Goal: Task Accomplishment & Management: Use online tool/utility

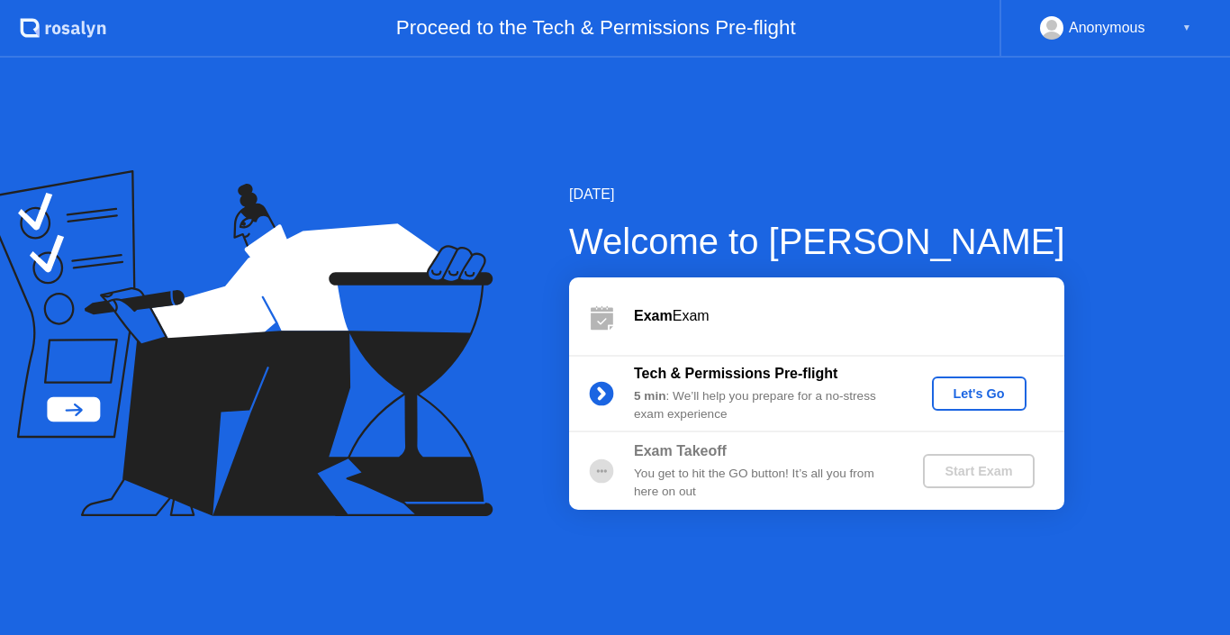
click at [1000, 395] on div "Let's Go" at bounding box center [979, 393] width 80 height 14
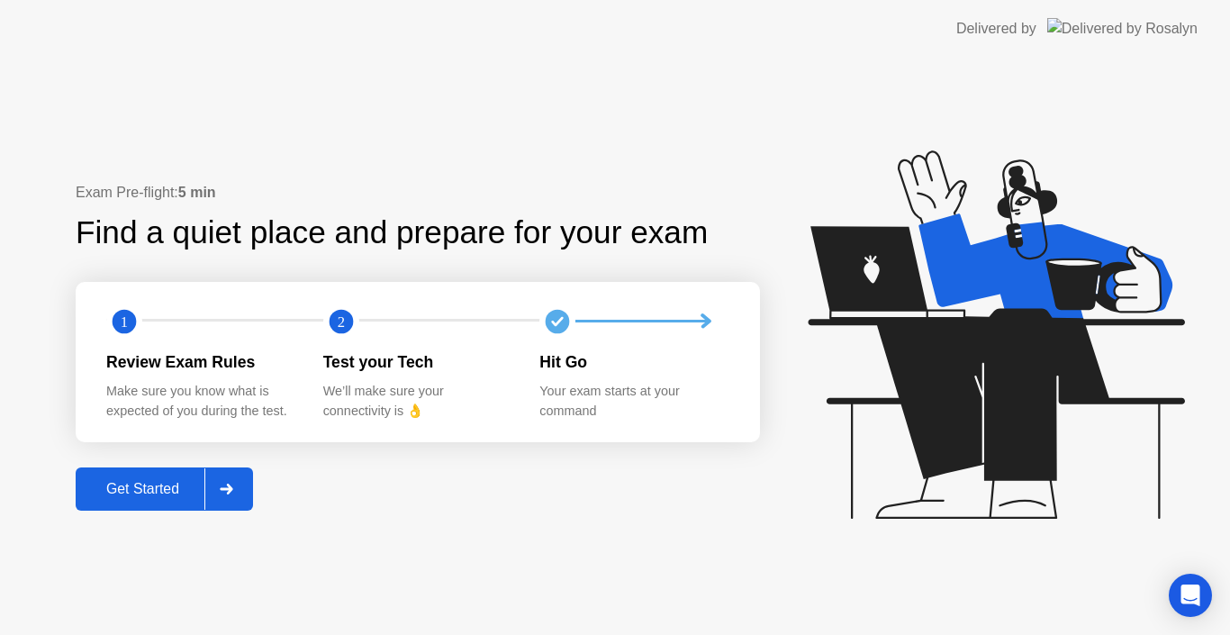
click at [162, 496] on div "Get Started" at bounding box center [142, 489] width 123 height 16
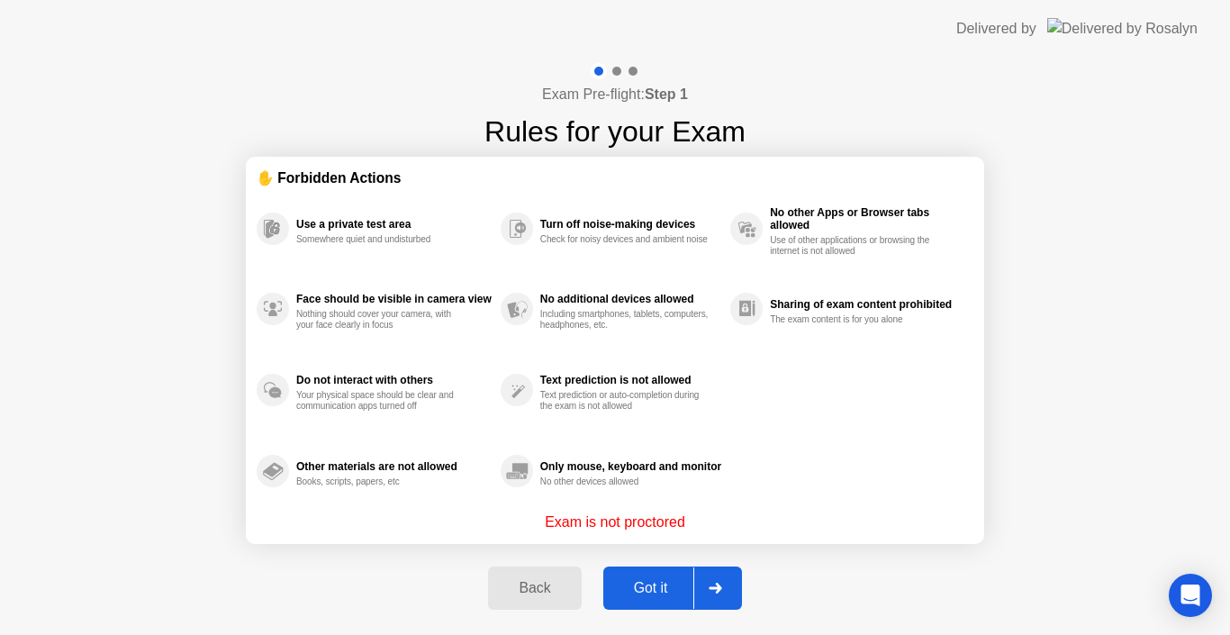
click at [666, 592] on div "Got it" at bounding box center [651, 588] width 85 height 16
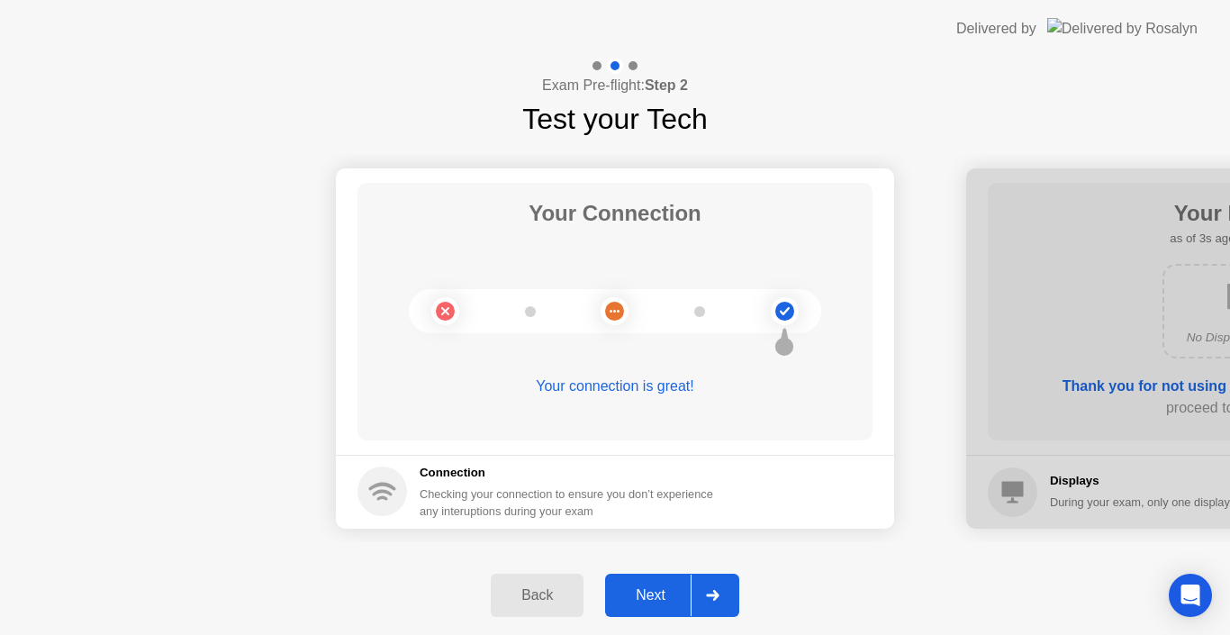
click at [647, 595] on div "Next" at bounding box center [651, 595] width 80 height 16
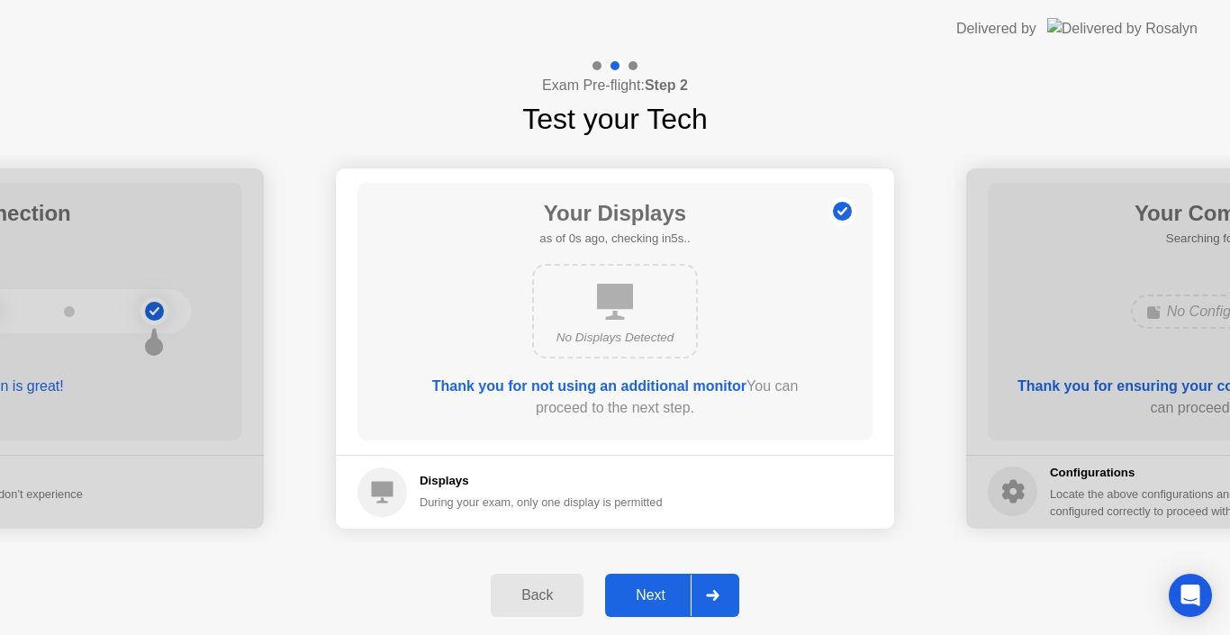
click at [643, 587] on div "Next" at bounding box center [651, 595] width 80 height 16
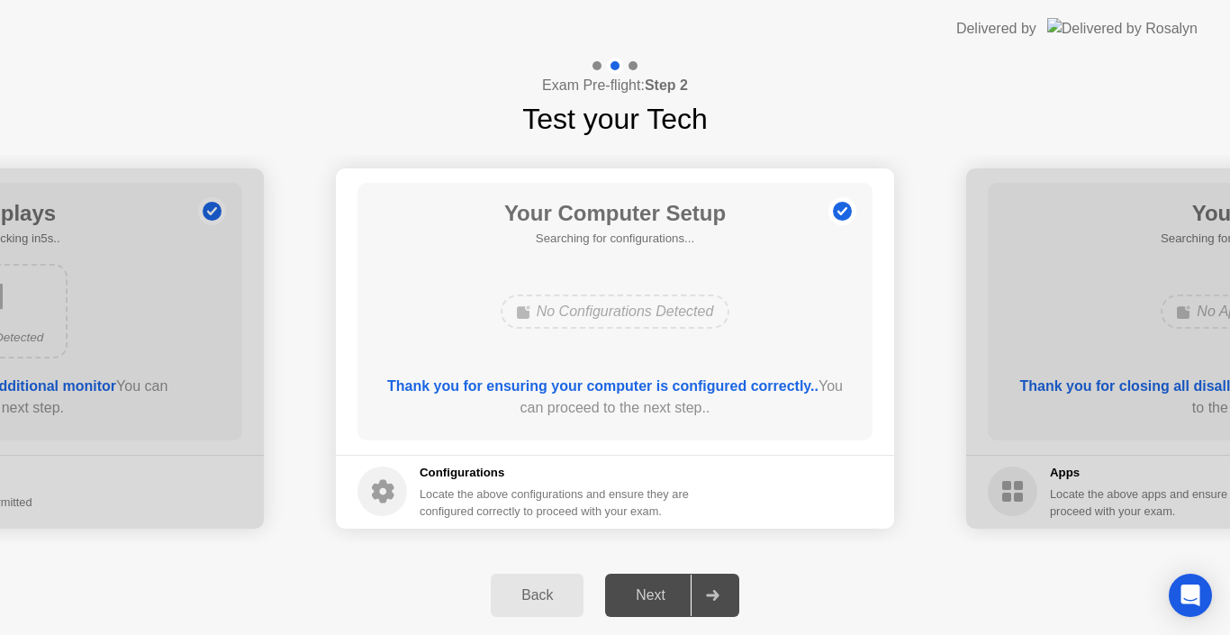
click at [651, 591] on div "Next" at bounding box center [651, 595] width 80 height 16
click at [828, 358] on div "Your Computer Setup Searching for configurations... No Configurations Detected …" at bounding box center [615, 312] width 515 height 258
click at [669, 600] on div "Next" at bounding box center [651, 595] width 80 height 16
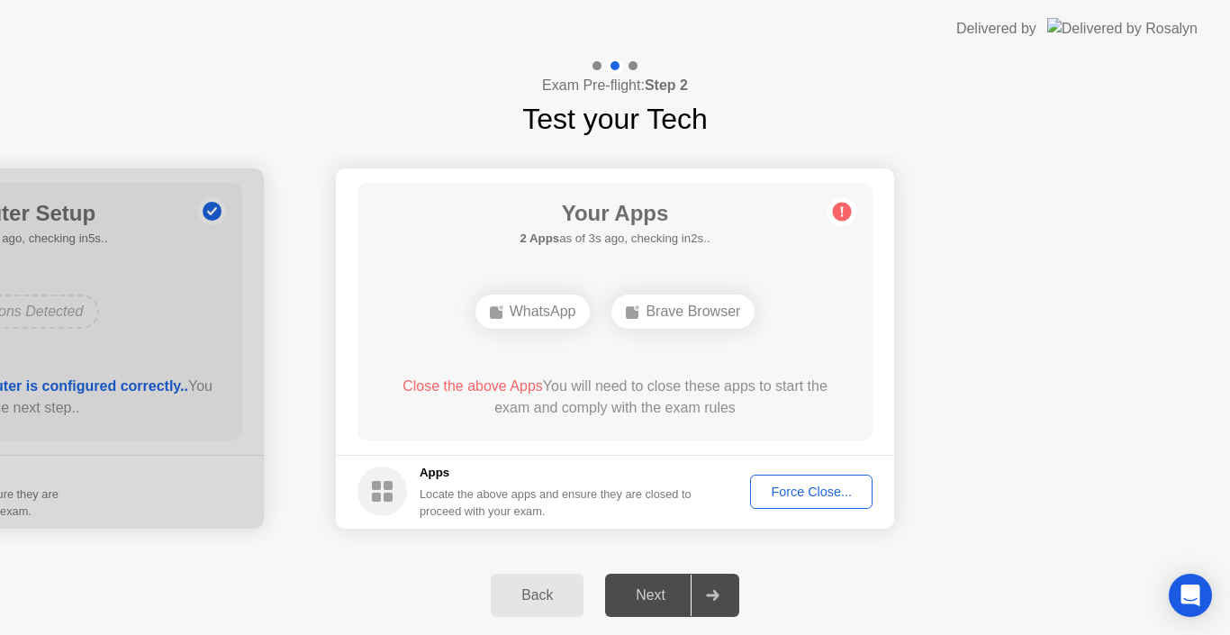
click at [794, 484] on div "Force Close..." at bounding box center [811, 491] width 110 height 14
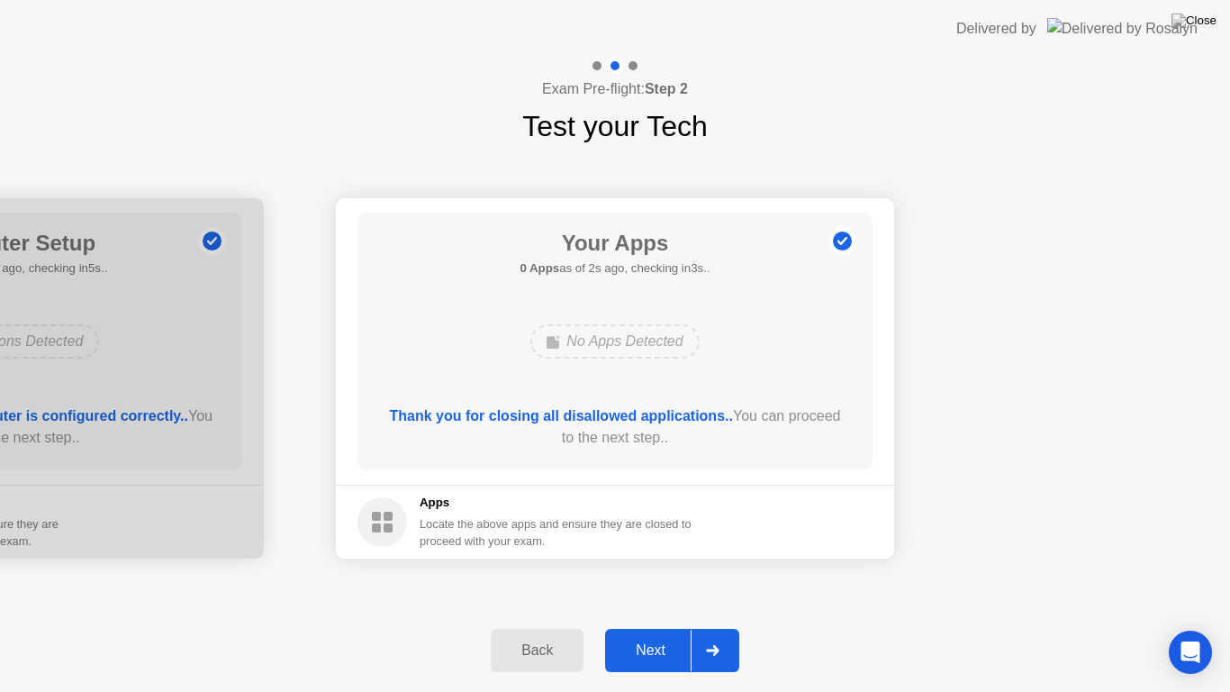
click at [650, 634] on div "Next" at bounding box center [651, 650] width 80 height 16
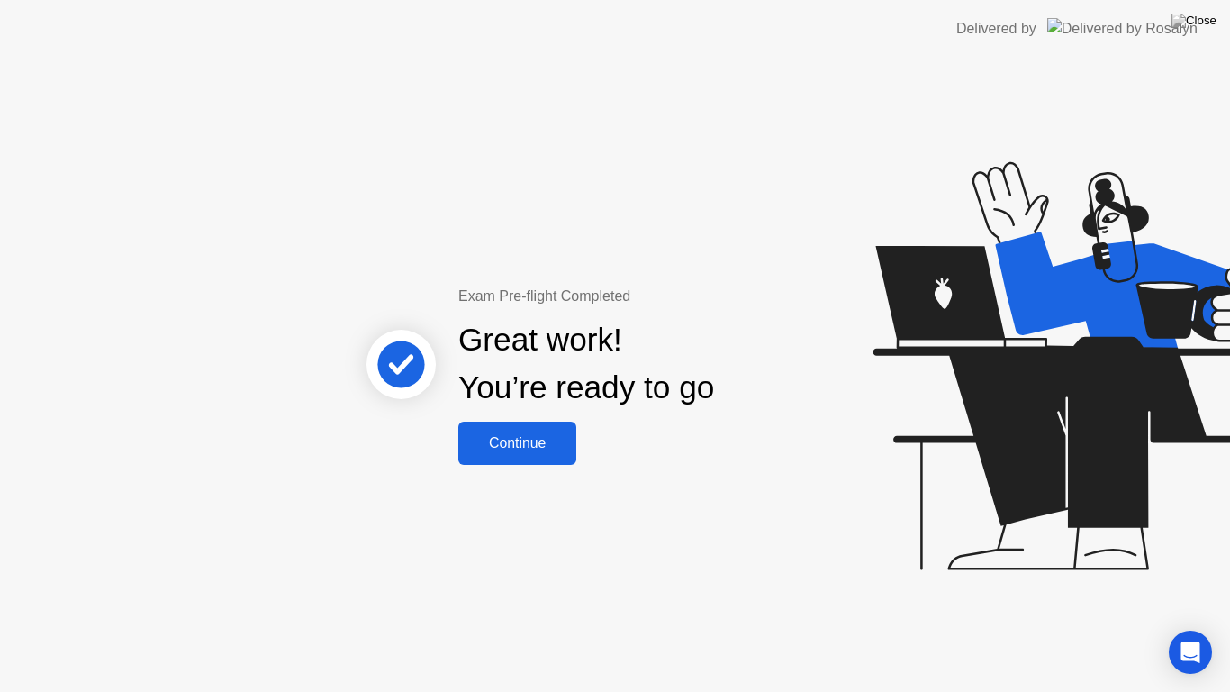
click at [561, 448] on div "Continue" at bounding box center [517, 443] width 107 height 16
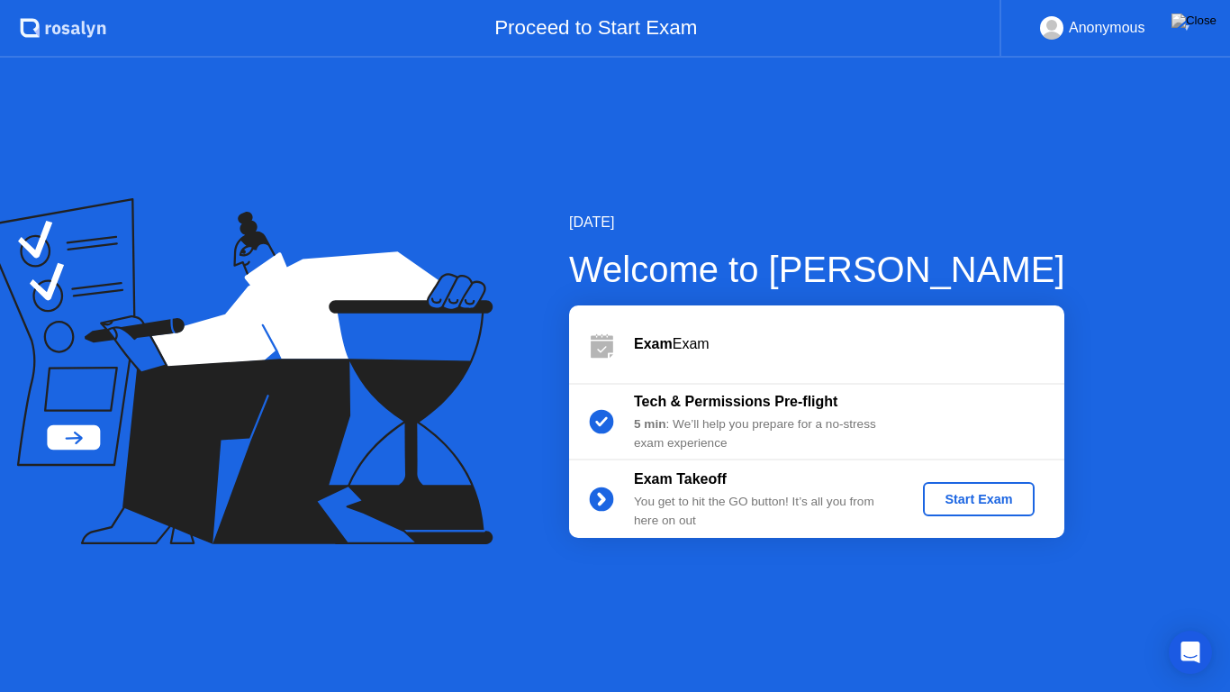
click at [1020, 506] on div "Start Exam" at bounding box center [978, 499] width 96 height 14
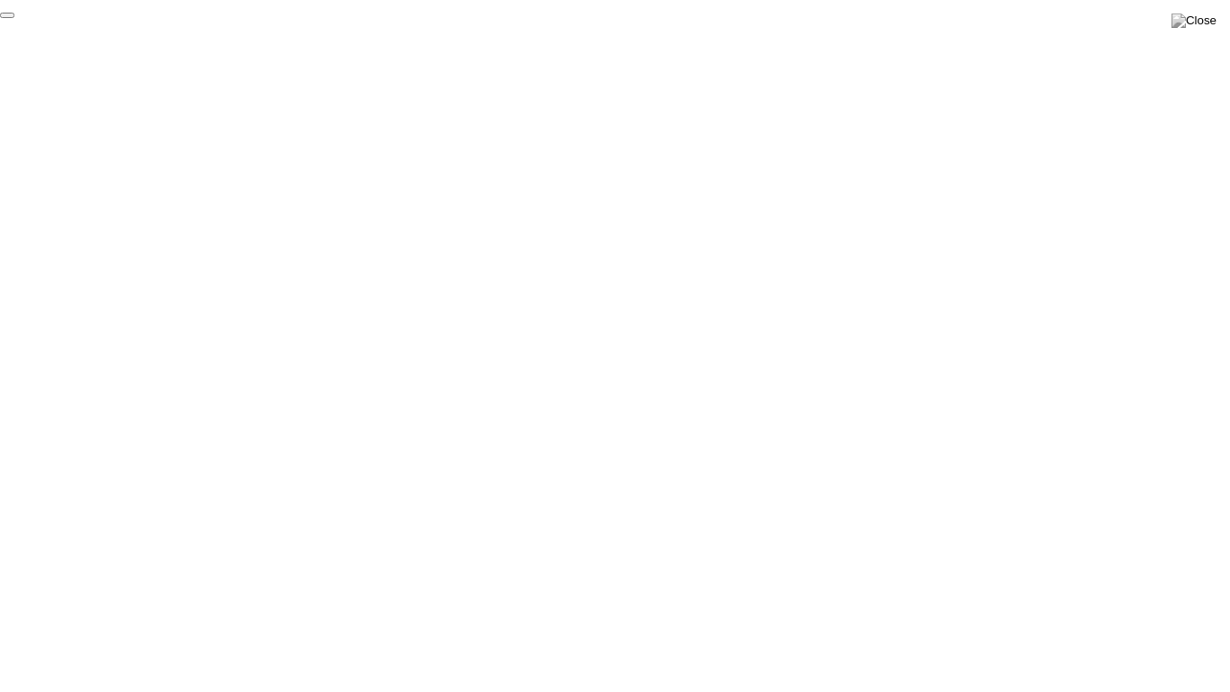
click div "End Proctoring Session"
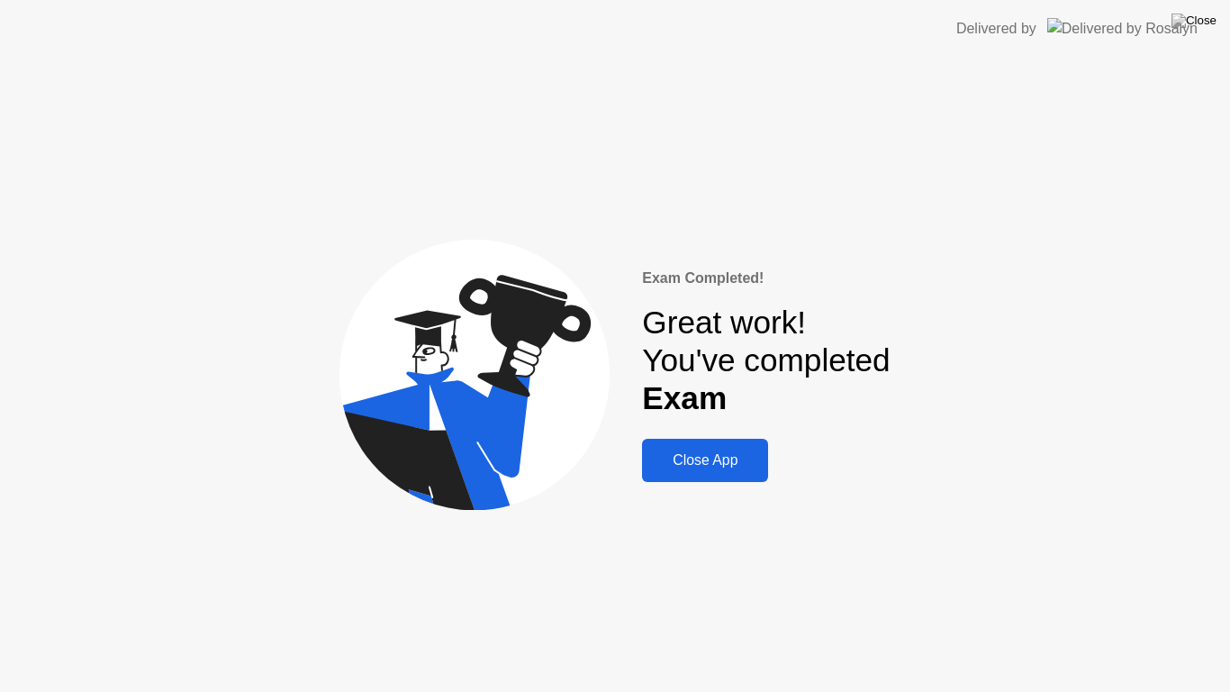
click at [692, 464] on div "Close App" at bounding box center [704, 460] width 115 height 16
